Goal: Find specific page/section: Find specific page/section

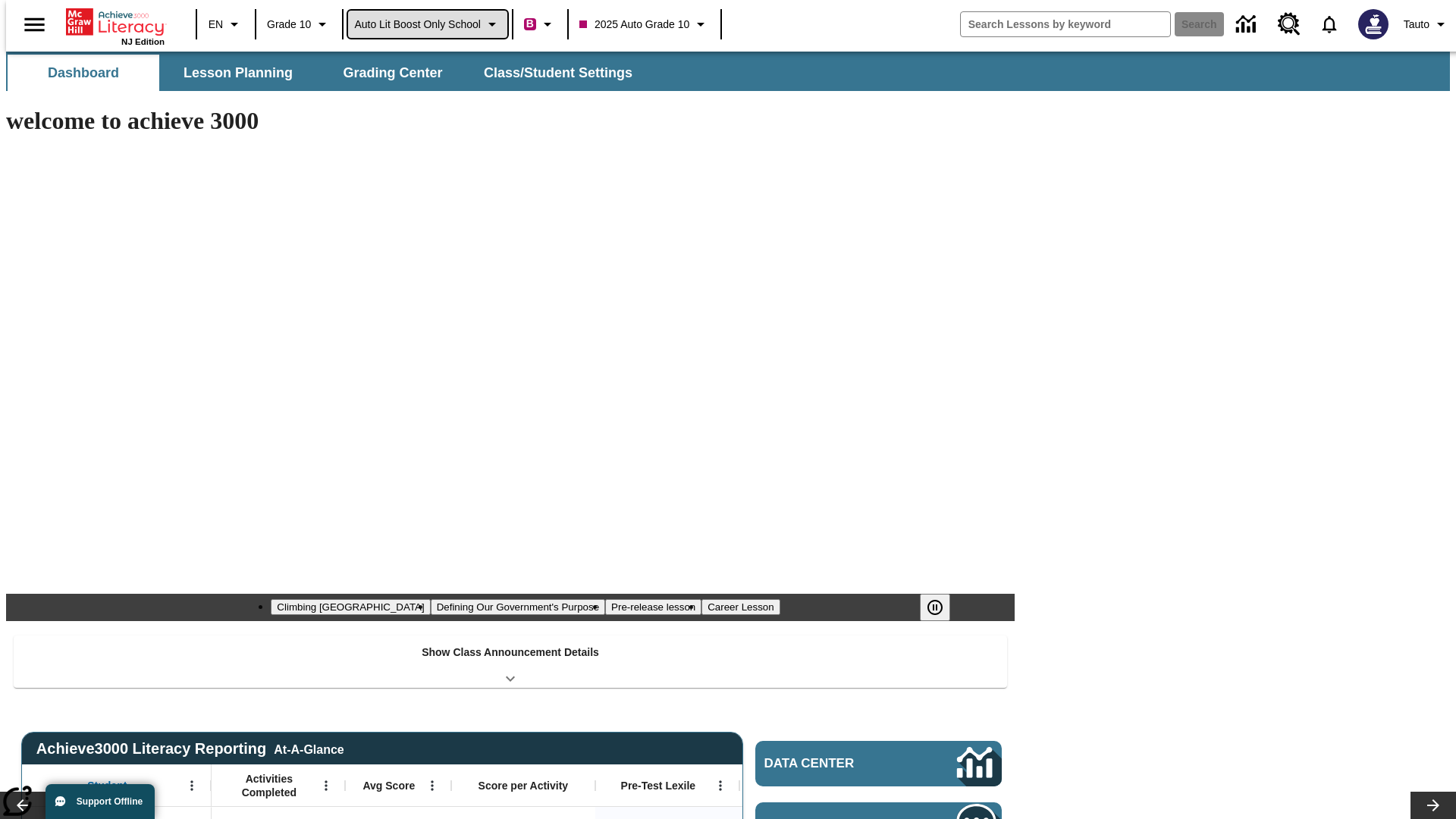
click at [427, 25] on span "Auto Lit Boost only School" at bounding box center [417, 25] width 127 height 16
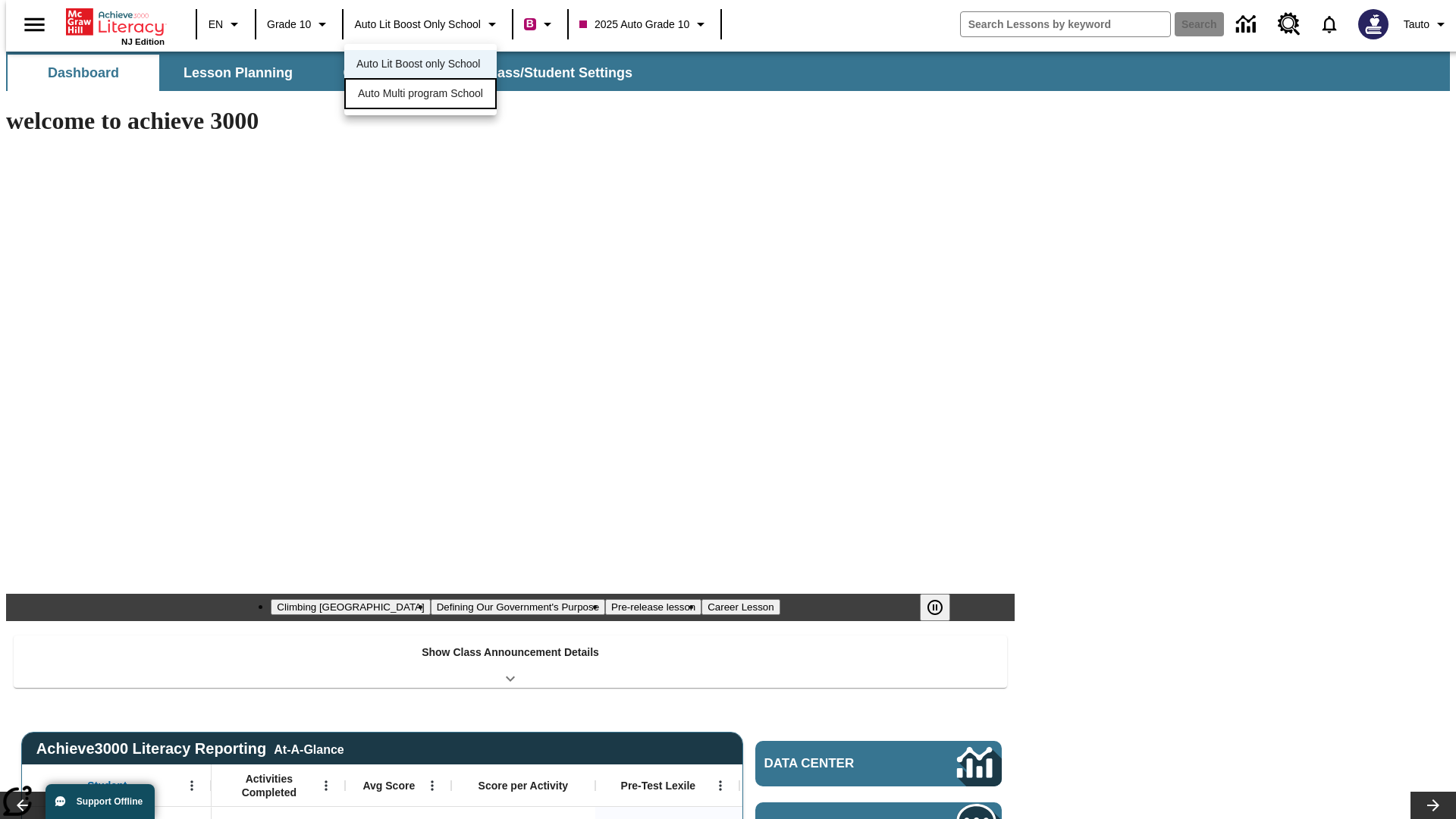
click at [425, 95] on span "Auto Multi program School" at bounding box center [420, 94] width 125 height 16
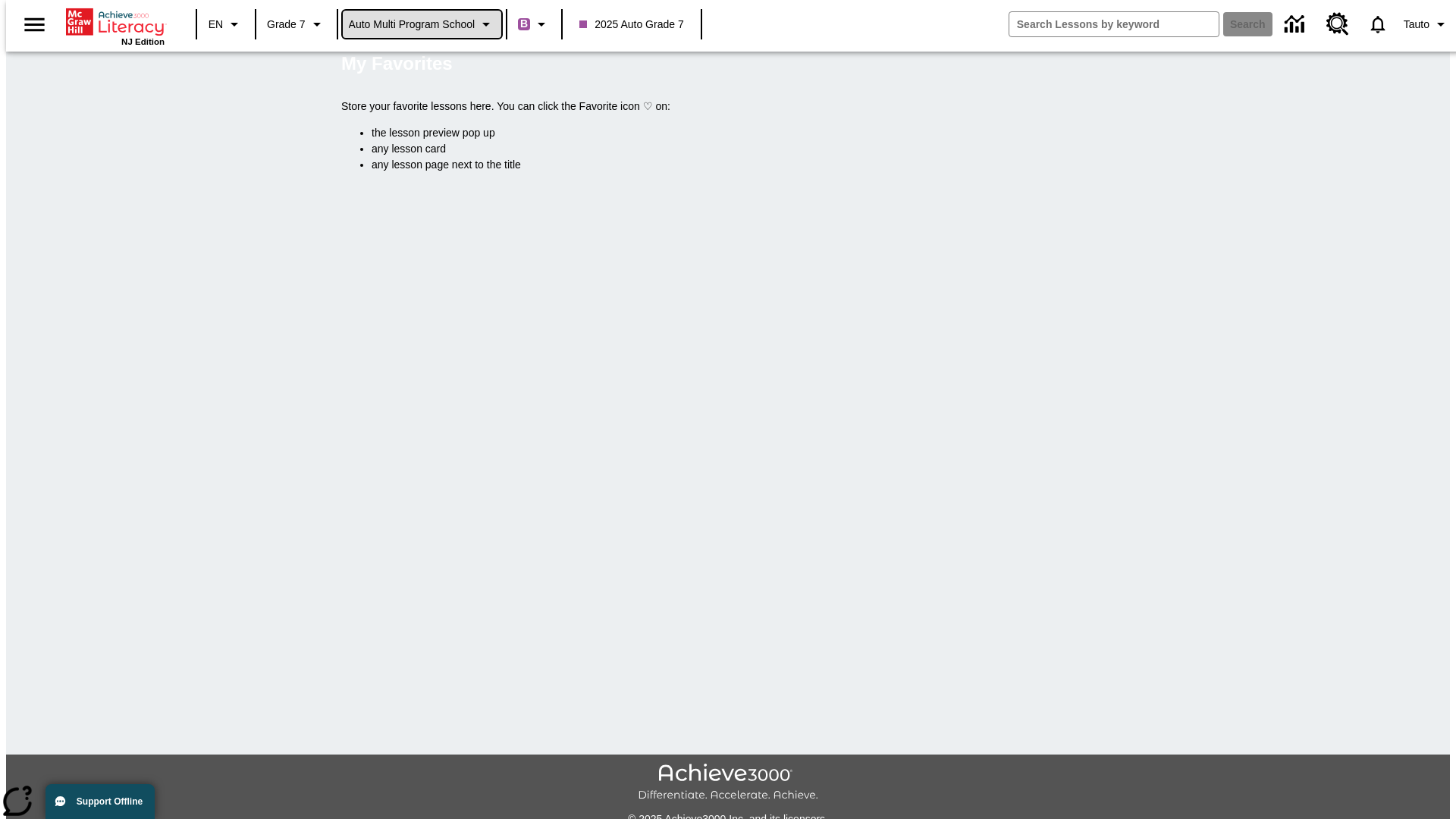
click at [422, 25] on span "Auto Multi program School" at bounding box center [412, 25] width 127 height 16
click at [417, 65] on span "Auto Lit Boost only School" at bounding box center [412, 64] width 123 height 16
